Goal: Task Accomplishment & Management: Use online tool/utility

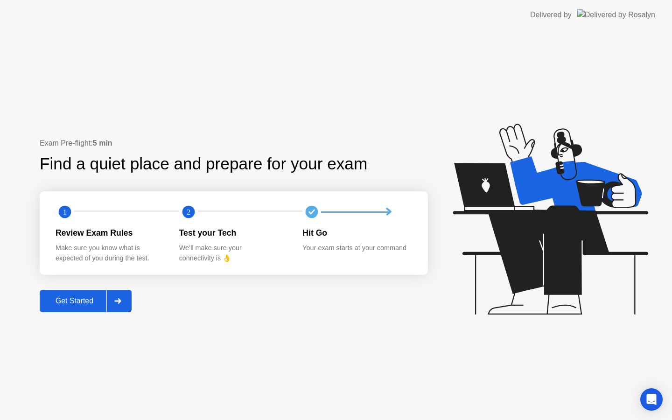
click at [70, 308] on button "Get Started" at bounding box center [86, 301] width 92 height 22
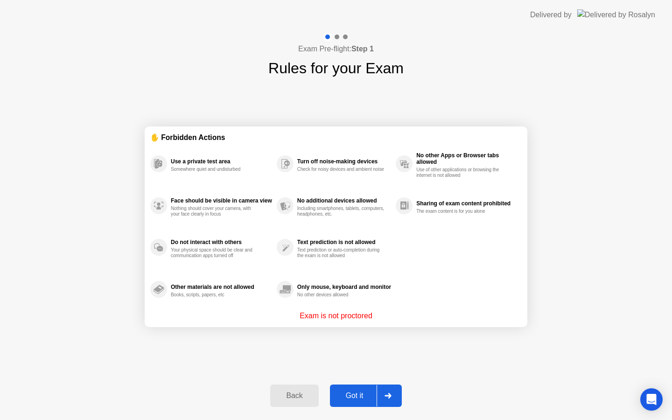
click at [354, 385] on button "Got it" at bounding box center [366, 396] width 72 height 22
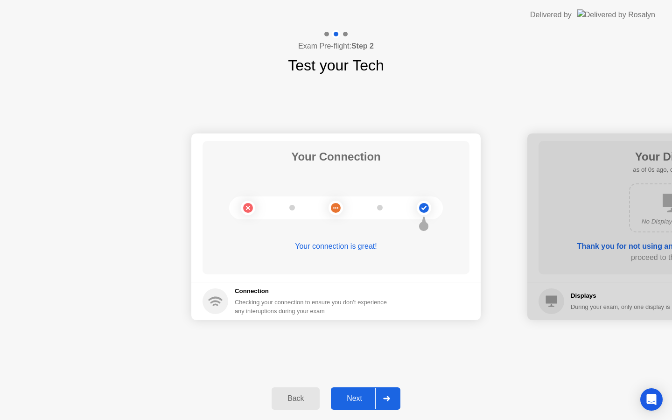
click at [365, 390] on button "Next" at bounding box center [366, 398] width 70 height 22
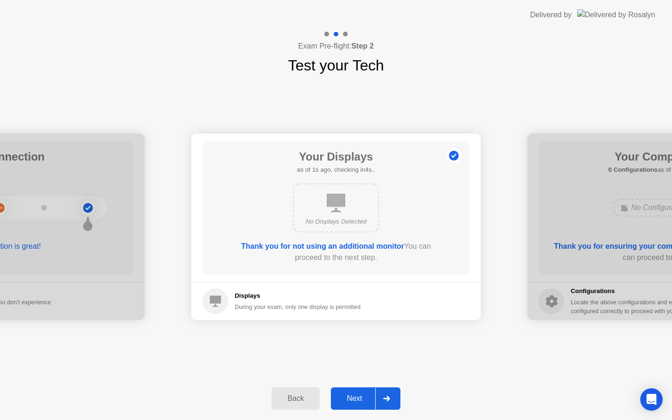
click at [365, 390] on button "Next" at bounding box center [366, 398] width 70 height 22
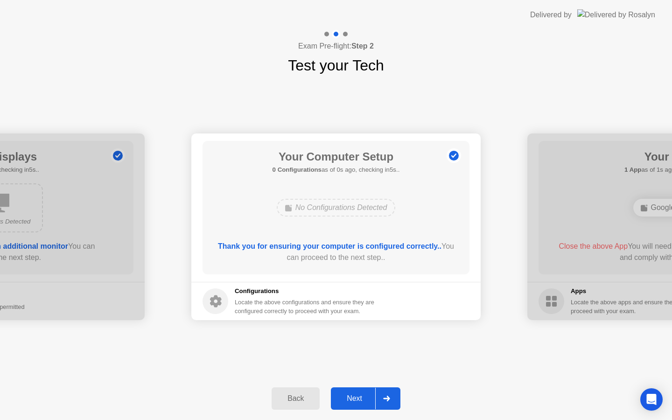
click at [365, 390] on button "Next" at bounding box center [366, 398] width 70 height 22
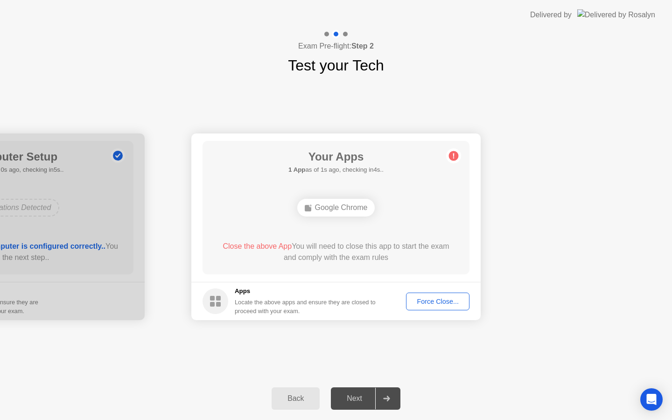
click at [423, 300] on div "Force Close..." at bounding box center [437, 301] width 57 height 7
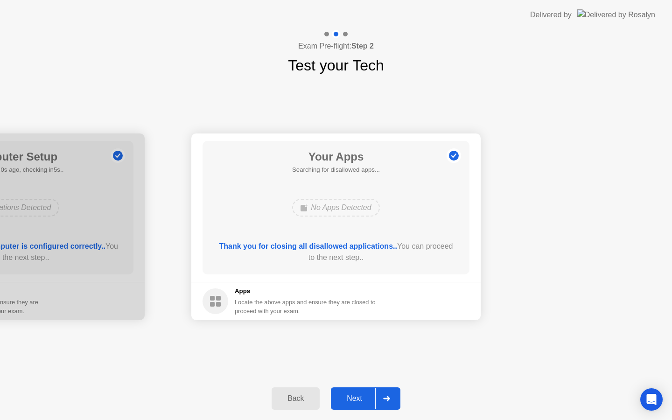
click at [354, 396] on div "Next" at bounding box center [355, 398] width 42 height 8
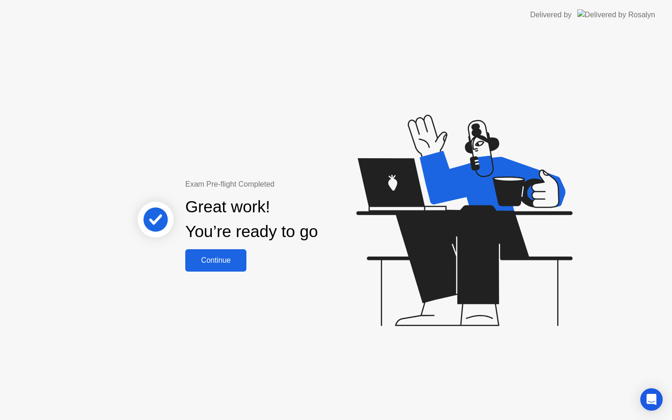
click at [218, 256] on div "Continue" at bounding box center [216, 260] width 56 height 8
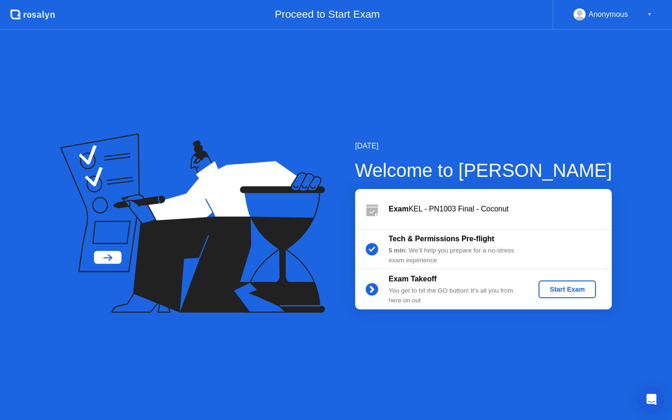
click at [557, 292] on div "Start Exam" at bounding box center [567, 289] width 50 height 7
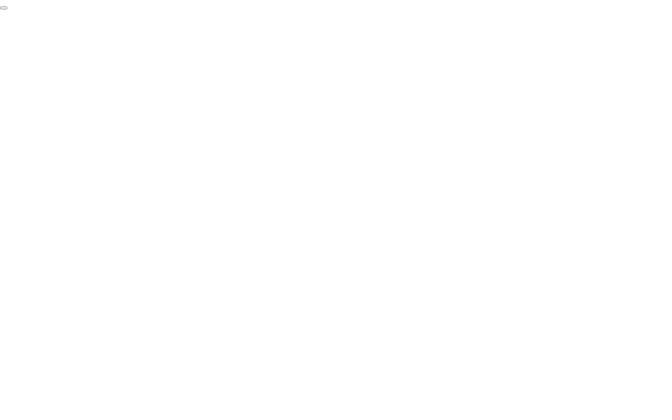
click div "End Proctoring Session"
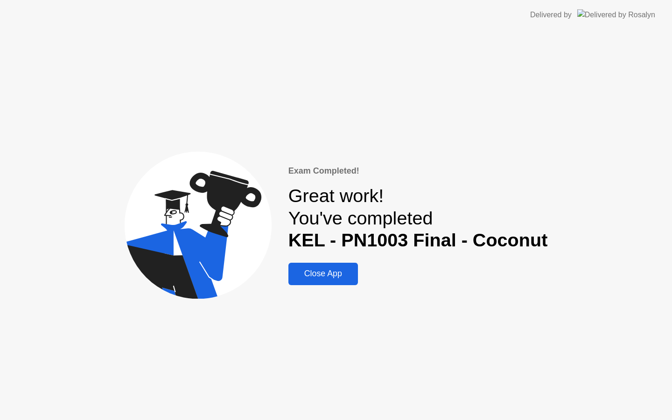
click at [335, 259] on div "Exam Completed! Great work! You've completed KEL - PN1003 Final - Coconut Close…" at bounding box center [418, 225] width 260 height 120
click at [328, 277] on div "Close App" at bounding box center [323, 274] width 64 height 10
